Goal: Obtain resource: Download file/media

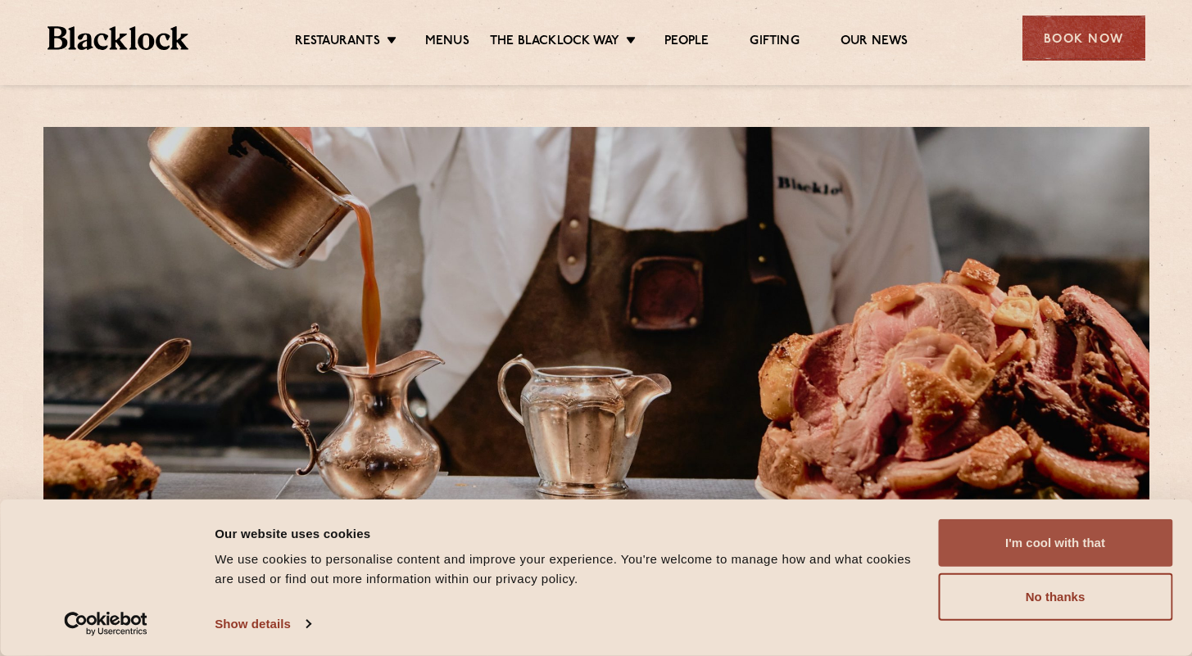
click at [1025, 525] on button "I'm cool with that" at bounding box center [1055, 543] width 234 height 48
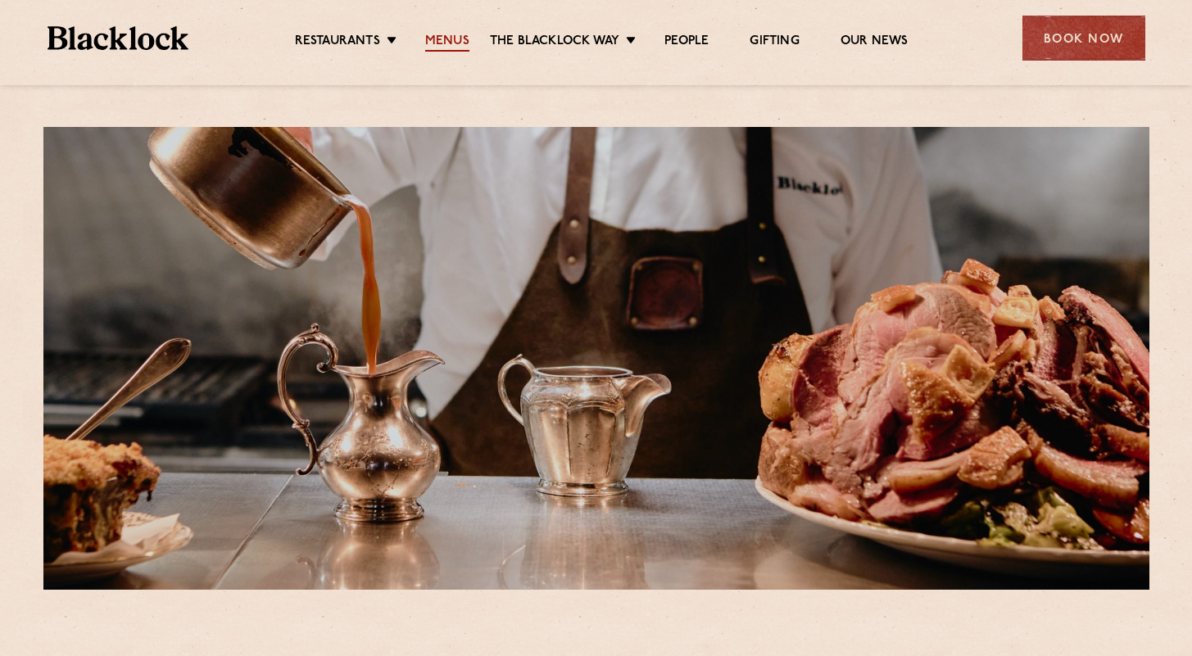
click at [461, 45] on link "Menus" at bounding box center [447, 43] width 44 height 18
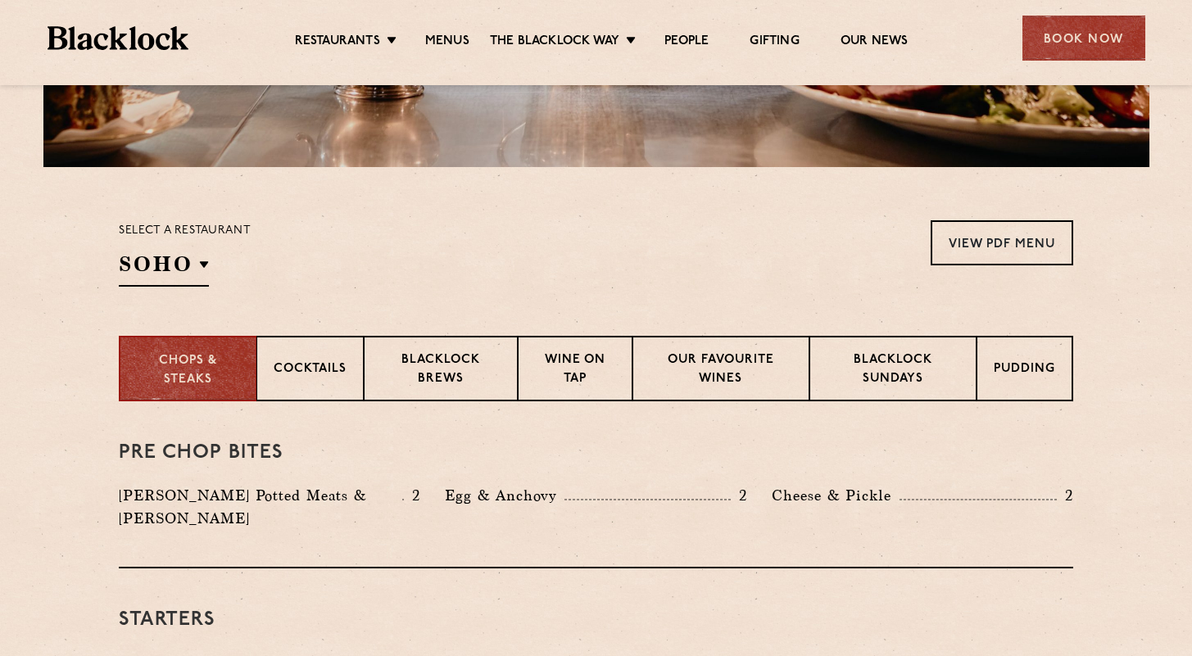
scroll to position [426, 0]
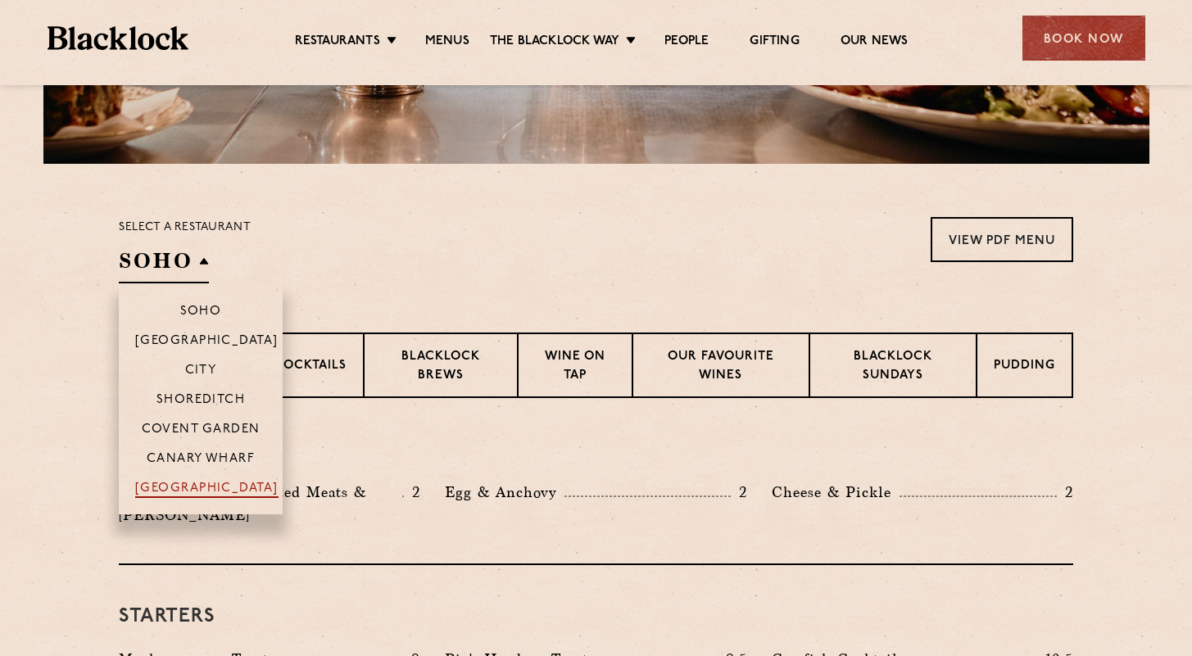
click at [228, 482] on p "[GEOGRAPHIC_DATA]" at bounding box center [206, 490] width 143 height 16
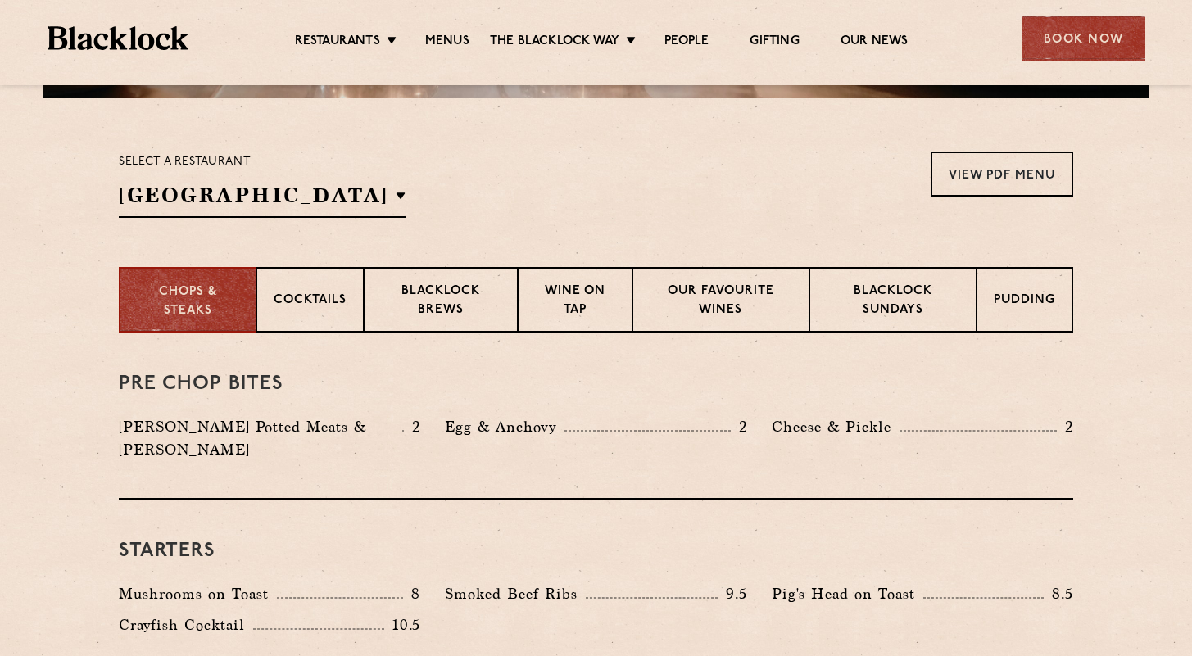
scroll to position [524, 0]
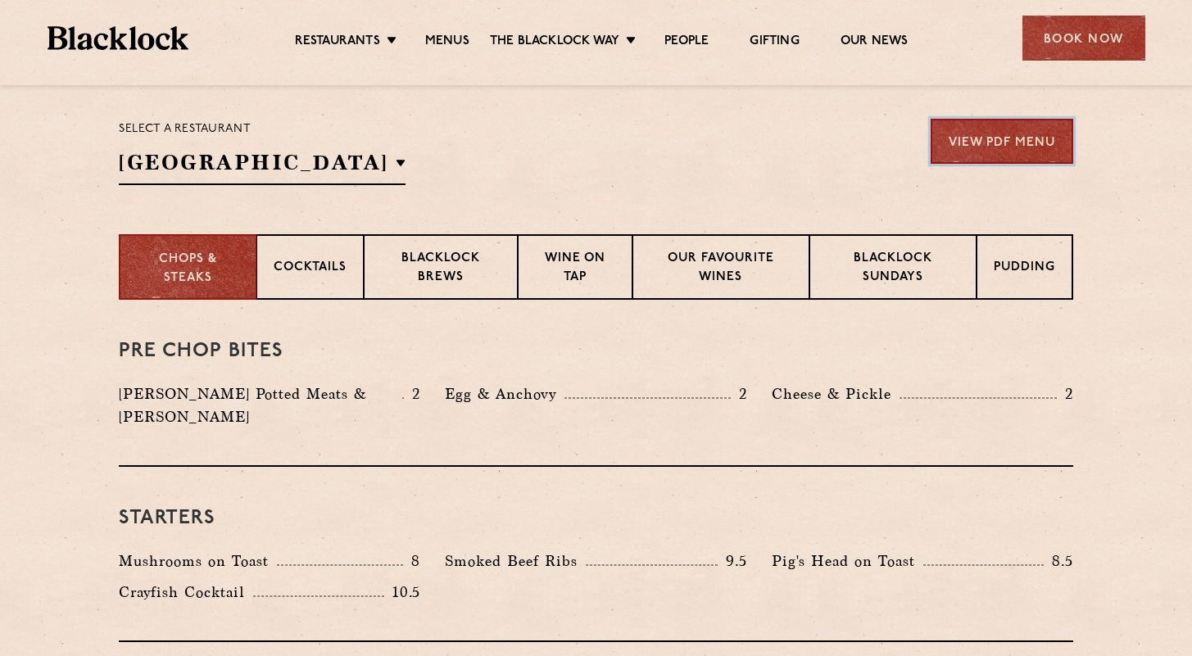
click at [1015, 128] on link "View PDF Menu" at bounding box center [1001, 141] width 143 height 45
